Goal: Check status: Check status

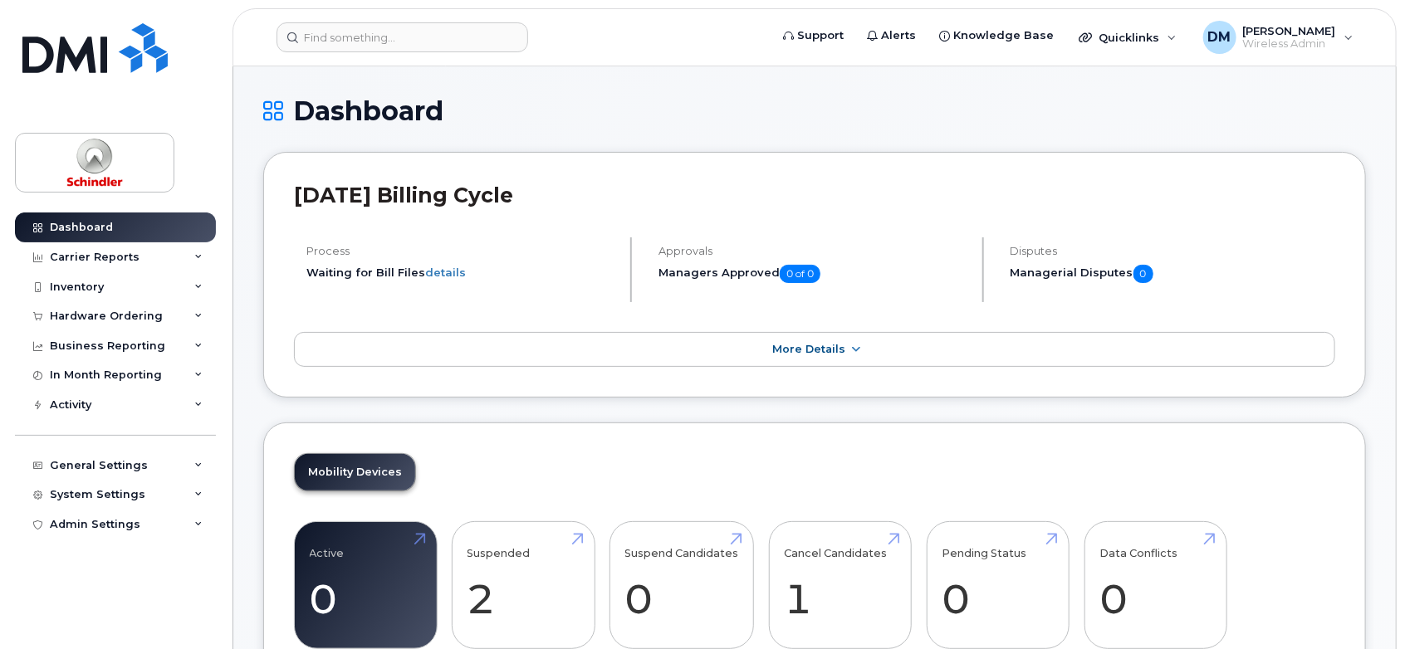
scroll to position [360, 0]
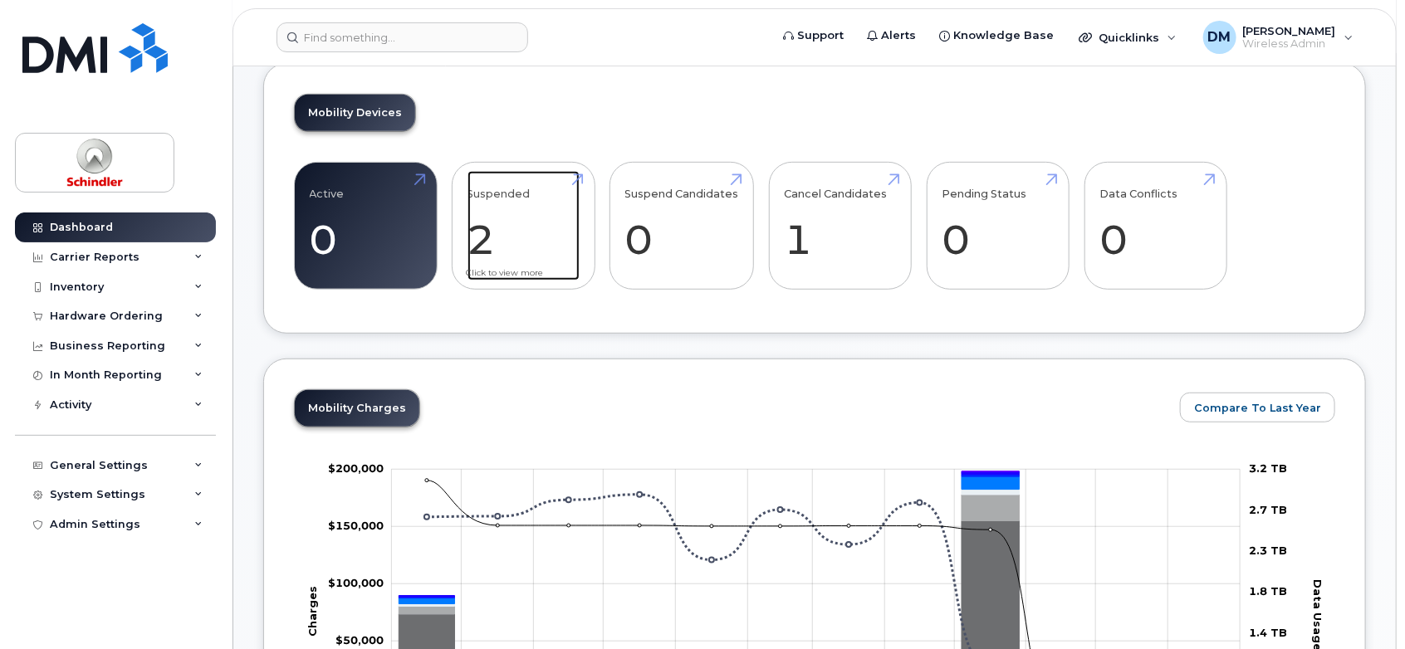
click at [517, 251] on link "Suspended 2 100%" at bounding box center [523, 226] width 112 height 110
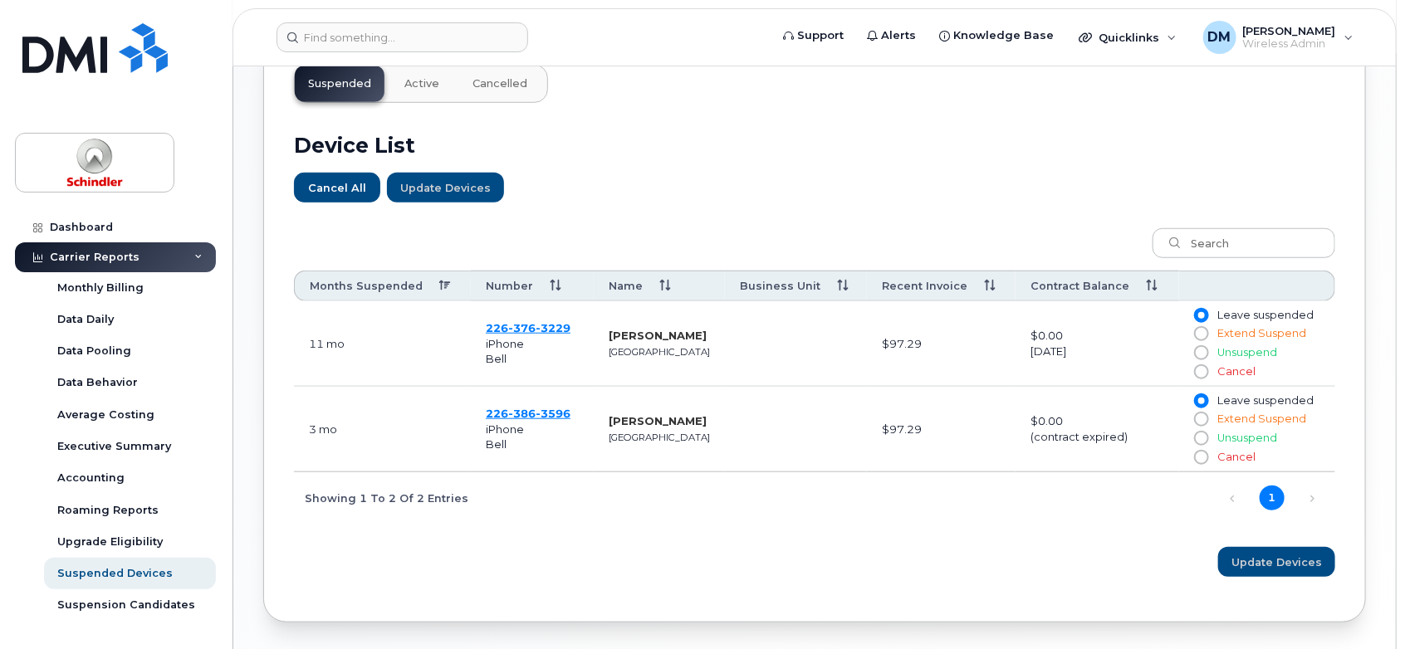
scroll to position [538, 0]
click at [536, 328] on span "3229" at bounding box center [553, 328] width 35 height 13
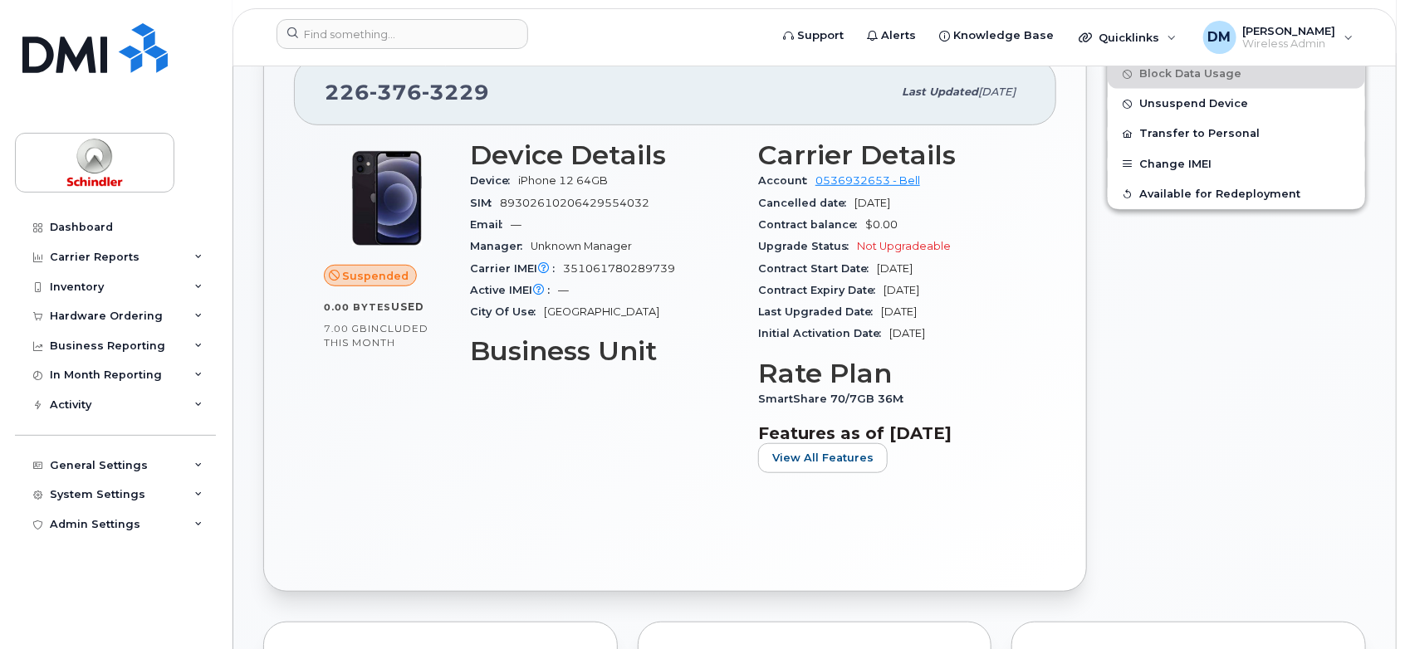
scroll to position [424, 0]
drag, startPoint x: 768, startPoint y: 275, endPoint x: 924, endPoint y: 270, distance: 156.2
click at [924, 270] on div "Contract Start Date Jan 20, 2023" at bounding box center [892, 270] width 268 height 22
drag, startPoint x: 858, startPoint y: 295, endPoint x: 920, endPoint y: 306, distance: 63.3
click at [920, 306] on section "Carrier Details Account 0536932653 - Bell Cancelled date Sep 14, 2025 Contract …" at bounding box center [892, 243] width 268 height 204
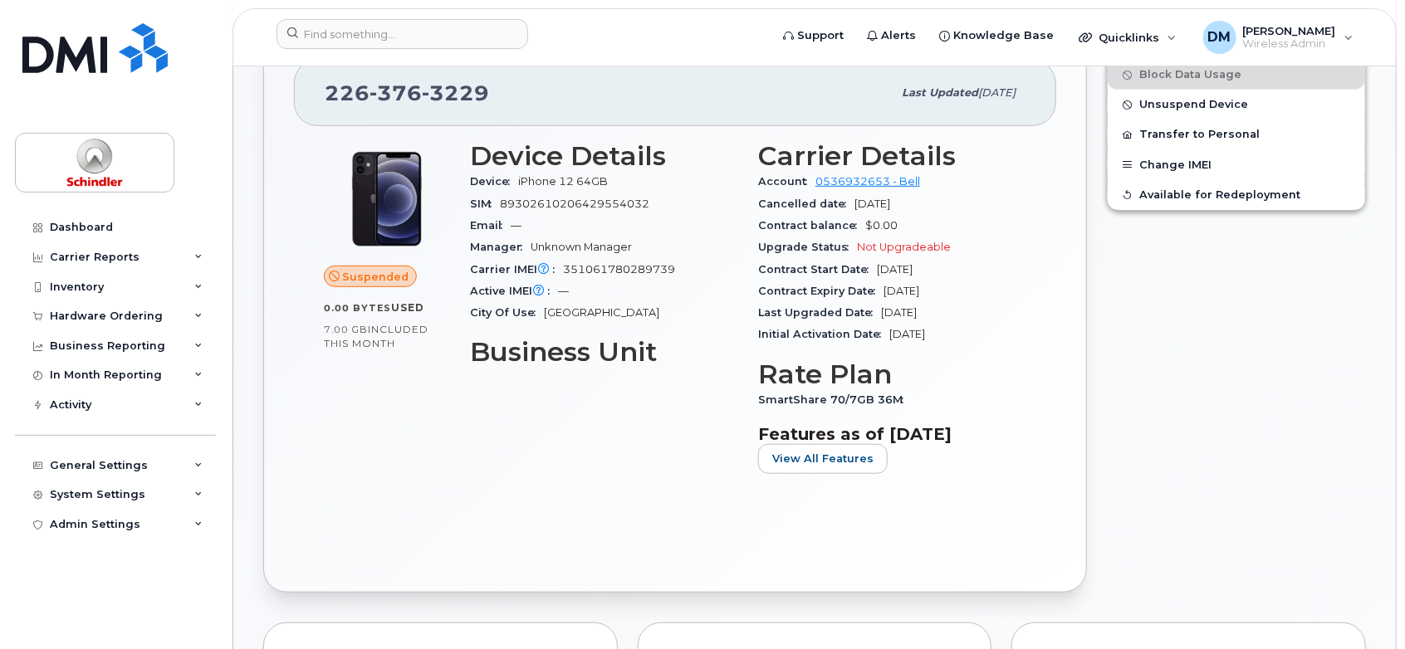
click at [832, 272] on span "Contract Start Date" at bounding box center [817, 269] width 119 height 12
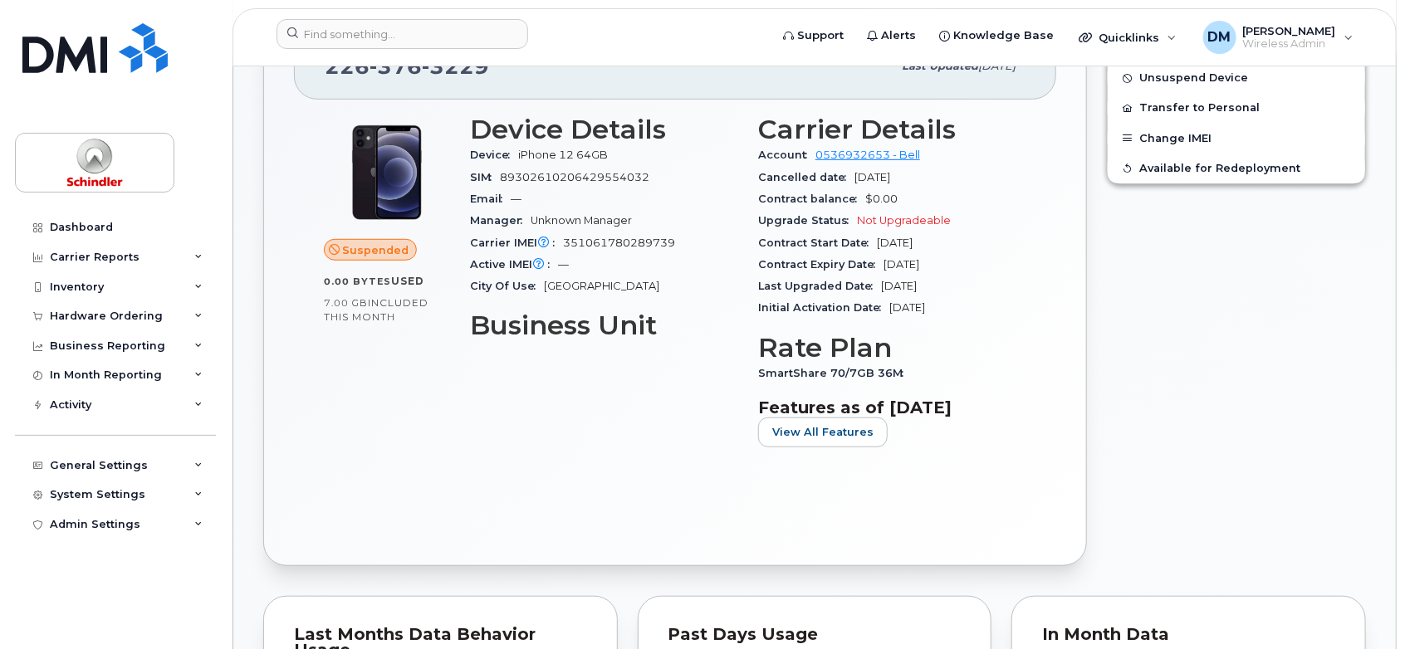
scroll to position [0, 0]
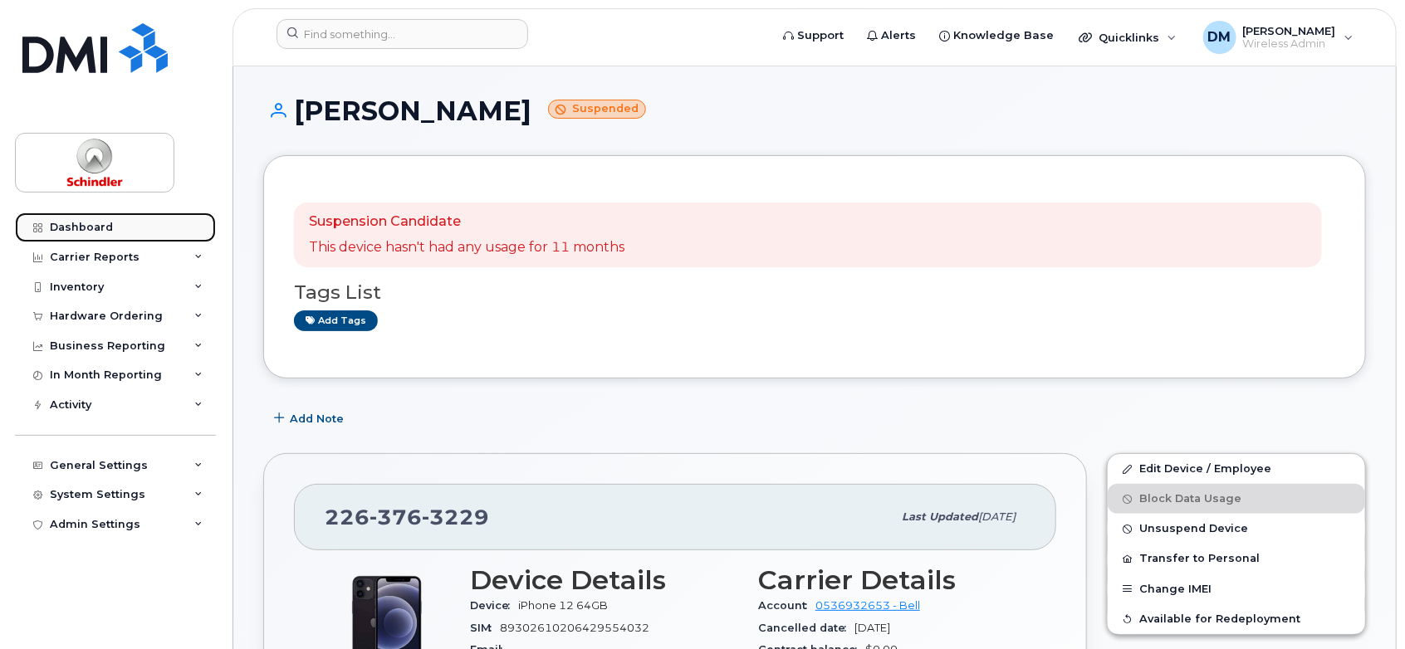
click at [134, 227] on link "Dashboard" at bounding box center [115, 228] width 201 height 30
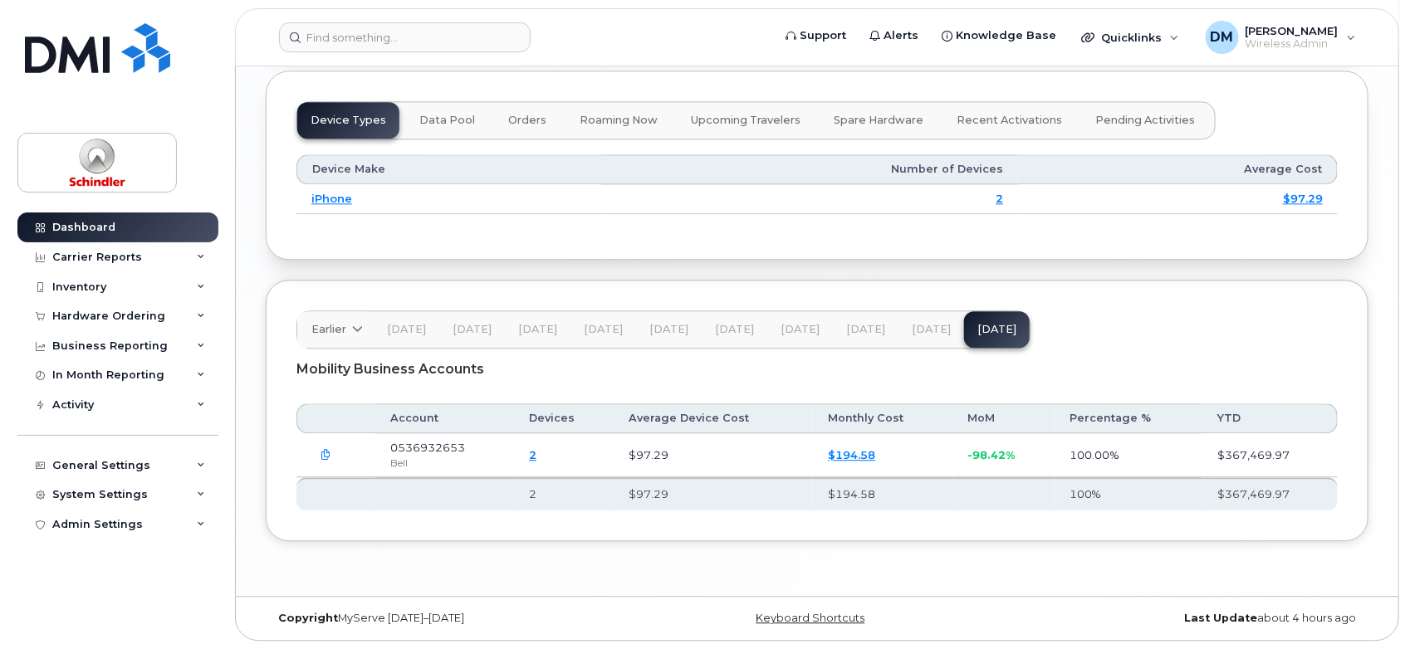
scroll to position [1978, 0]
click at [534, 454] on link "2" at bounding box center [529, 454] width 7 height 13
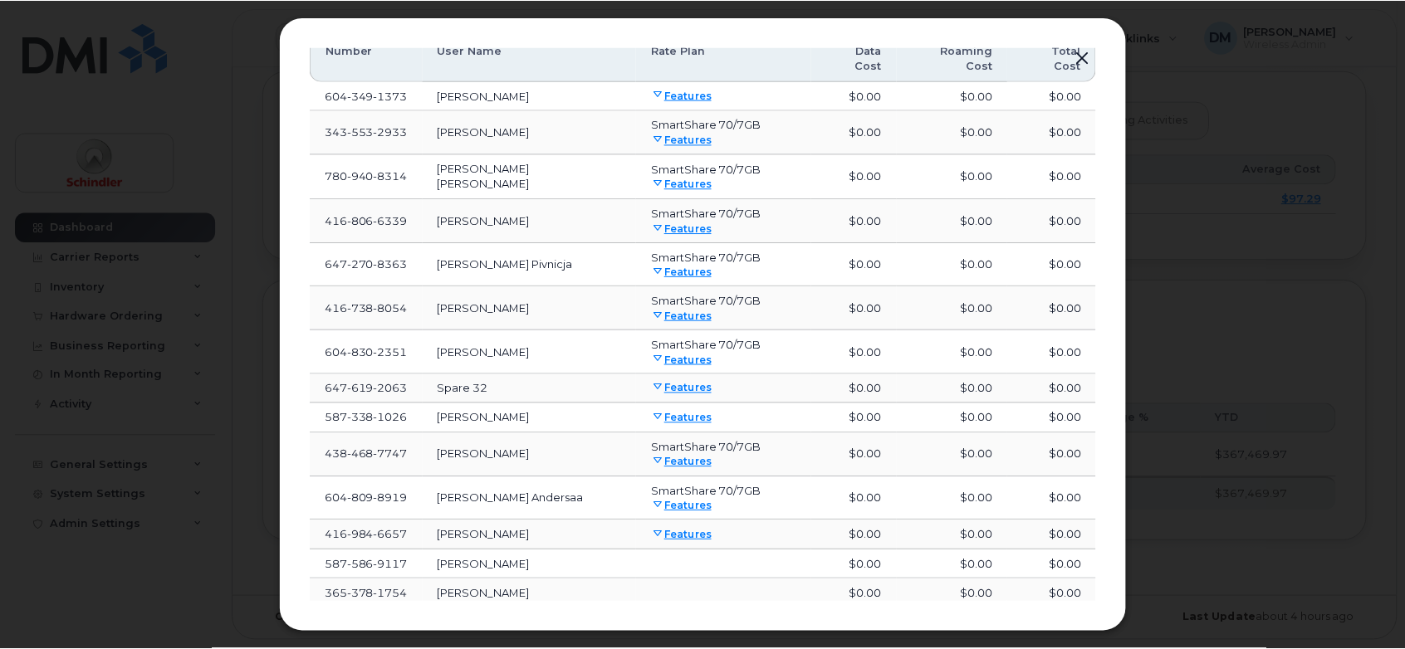
scroll to position [11, 0]
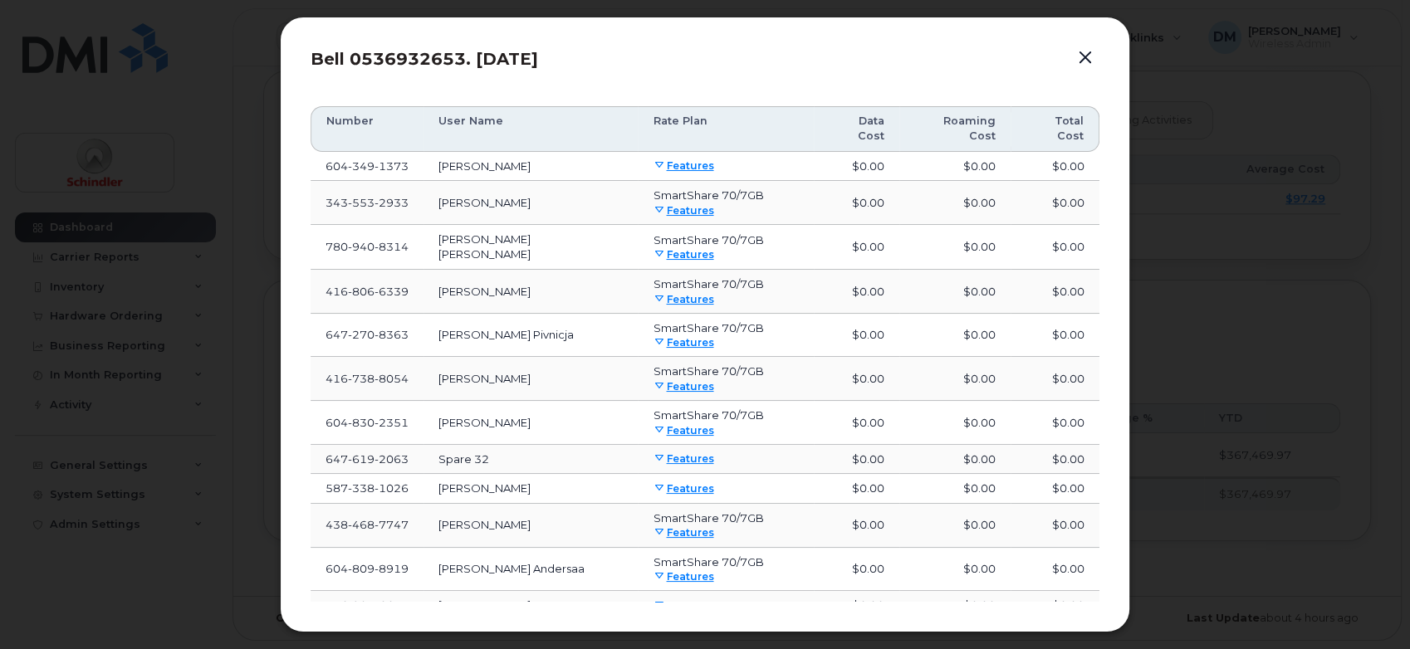
click at [1087, 58] on button "button" at bounding box center [1085, 57] width 25 height 23
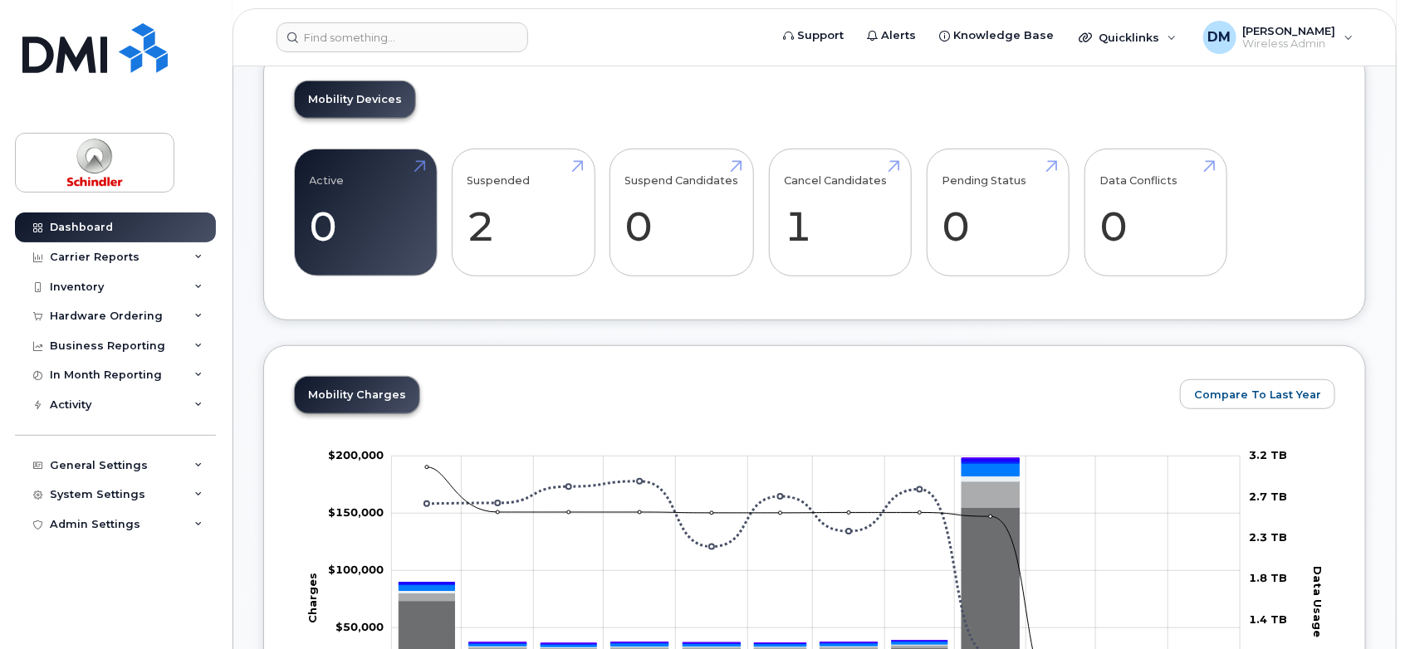
scroll to position [395, 0]
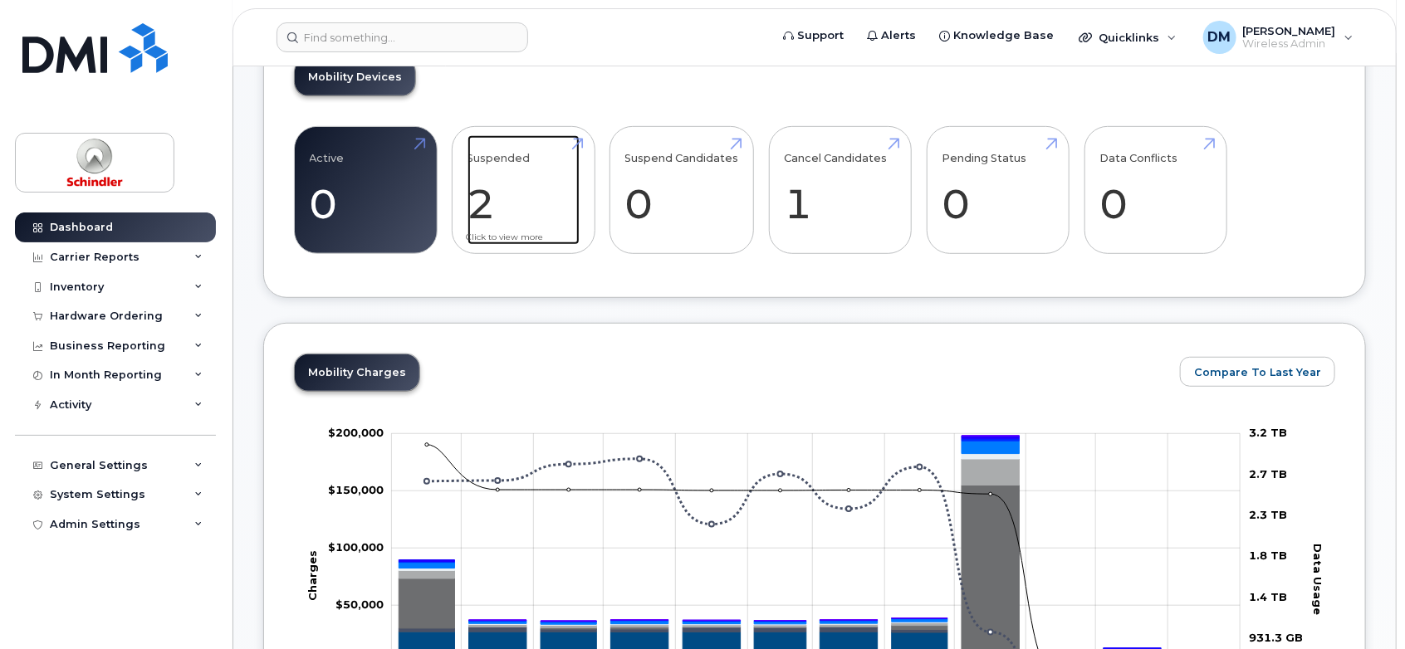
click at [529, 208] on link "Suspended 2 100%" at bounding box center [523, 190] width 112 height 110
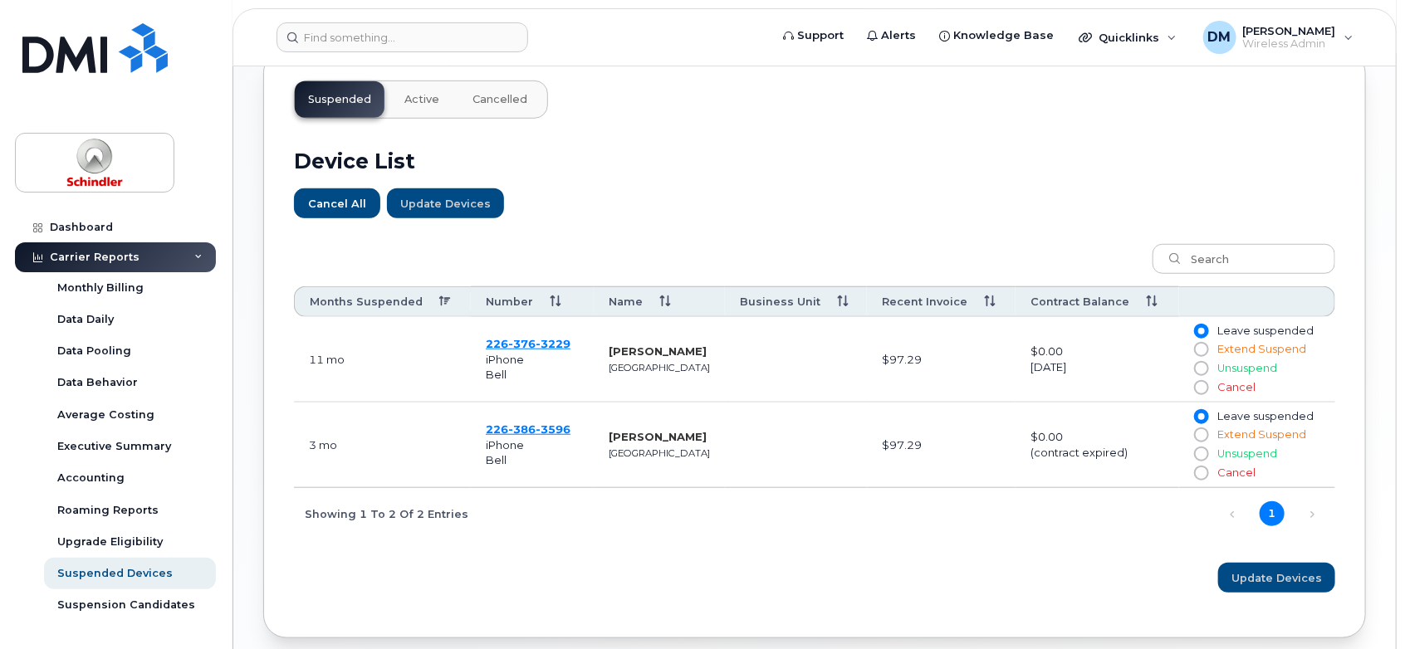
scroll to position [525, 0]
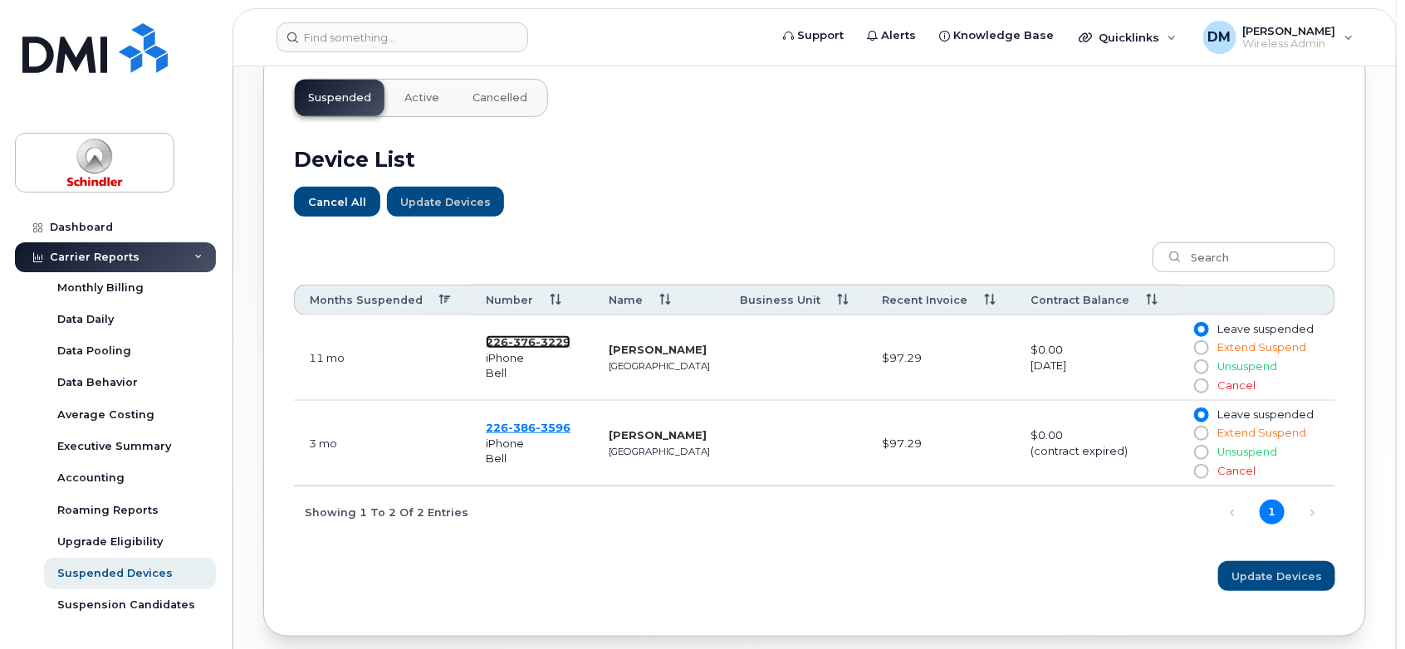
click at [542, 339] on span "3229" at bounding box center [553, 341] width 35 height 13
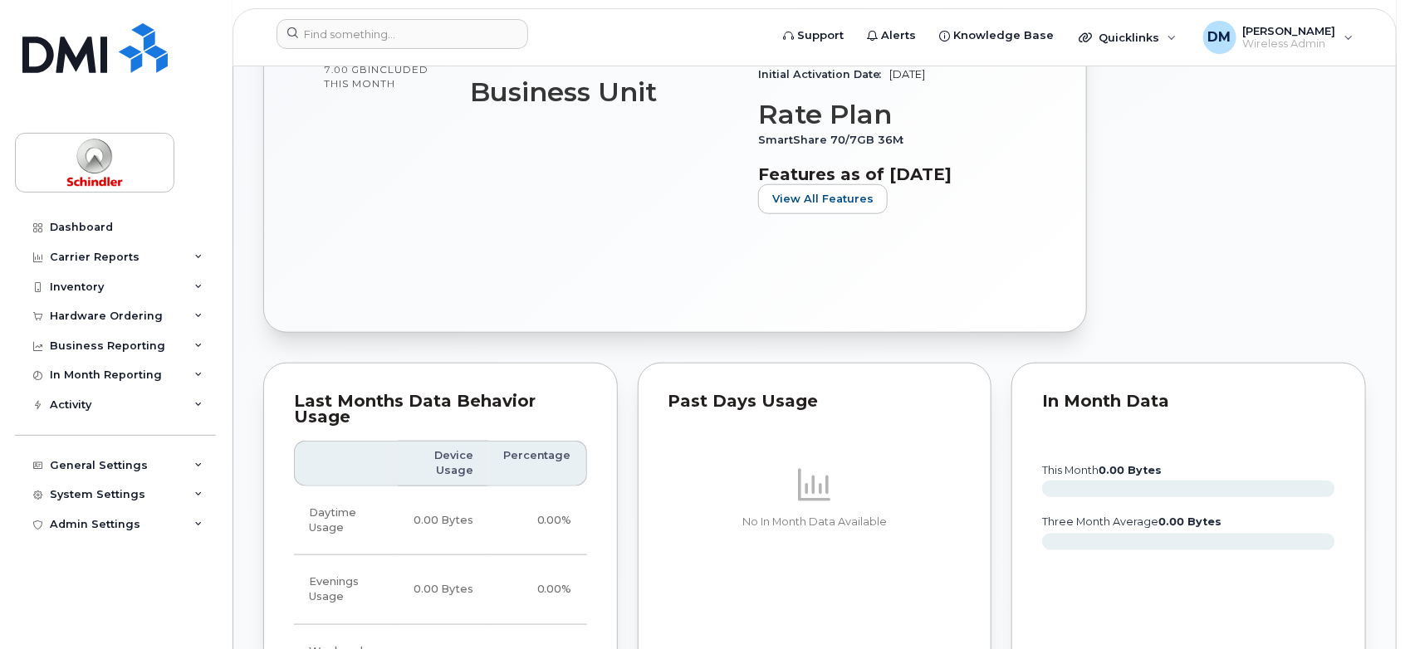
scroll to position [578, 0]
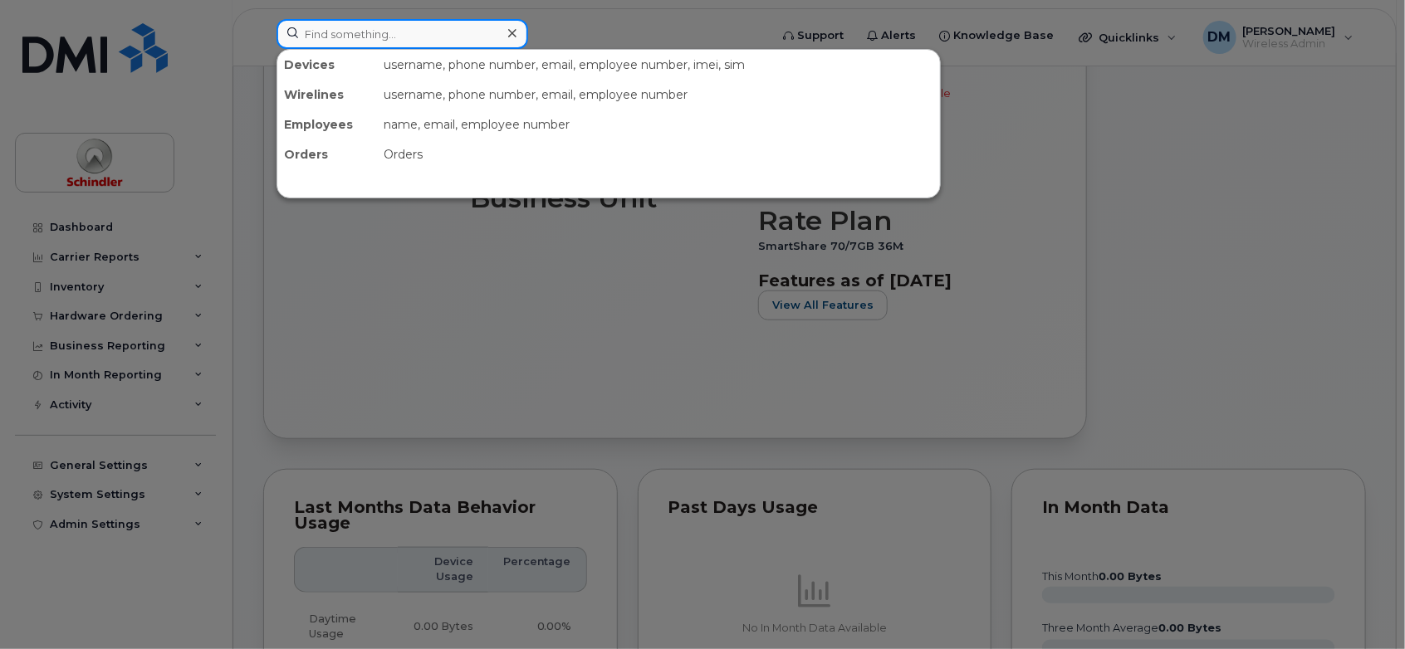
click at [482, 22] on input at bounding box center [402, 34] width 252 height 30
